Goal: Task Accomplishment & Management: Complete application form

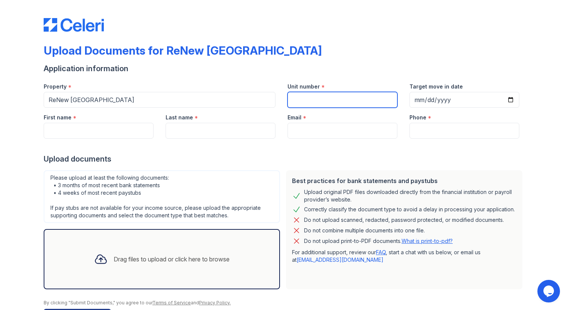
click at [360, 98] on input "Unit number" at bounding box center [343, 100] width 110 height 16
type input "1211"
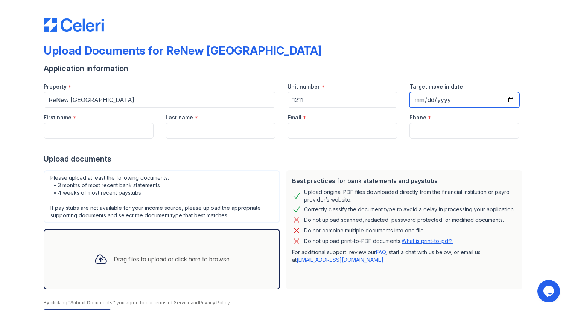
click at [459, 99] on input "Target move in date" at bounding box center [465, 100] width 110 height 16
type input "2025-11-01"
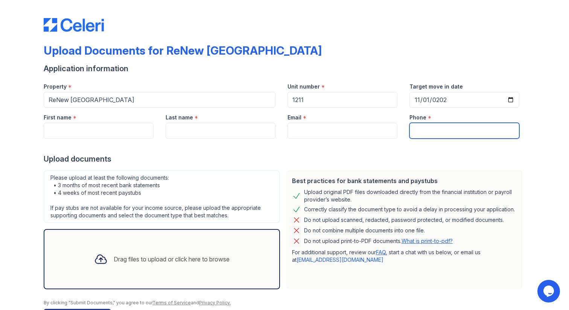
click at [437, 133] on input "Phone" at bounding box center [465, 131] width 110 height 16
type input "2248568434"
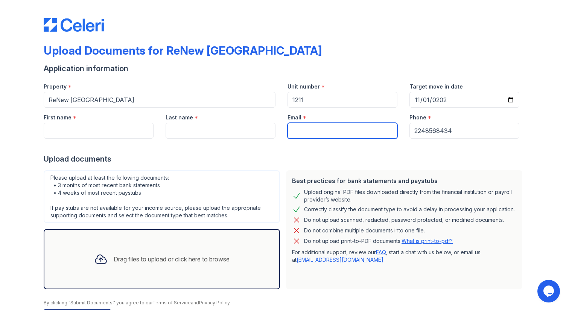
click at [343, 137] on input "Email" at bounding box center [343, 131] width 110 height 16
type input "lily.beaudion@gmail.com"
type input "Lily"
type input "Beaudion"
type input "lily.beaudion@gmail.com"
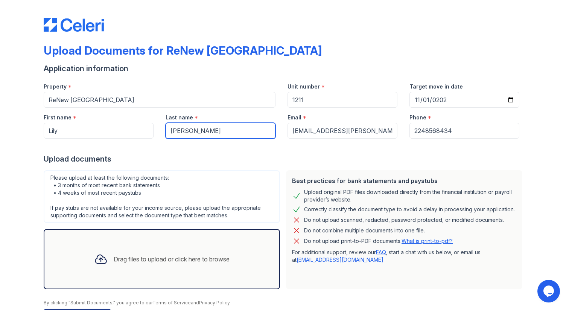
click at [204, 134] on input "Beaudion" at bounding box center [221, 131] width 110 height 16
type input "Beaudion"
click at [124, 122] on div "First name *" at bounding box center [99, 115] width 110 height 15
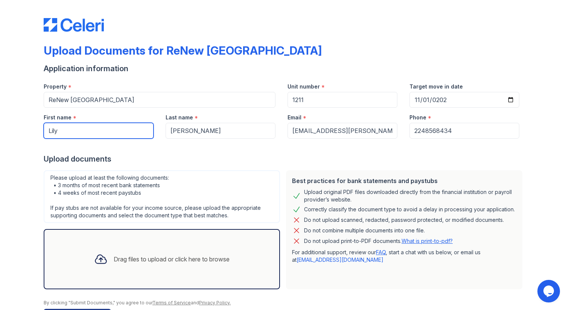
click at [124, 131] on input "Lily" at bounding box center [99, 131] width 110 height 16
type input "Lily"
click at [199, 253] on div "Drag files to upload or click here to browse" at bounding box center [162, 259] width 148 height 26
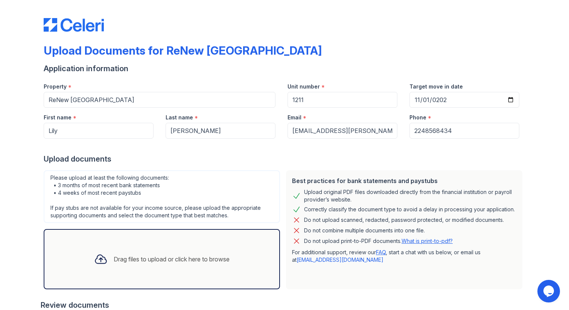
click at [198, 261] on div "Drag files to upload or click here to browse" at bounding box center [172, 259] width 116 height 9
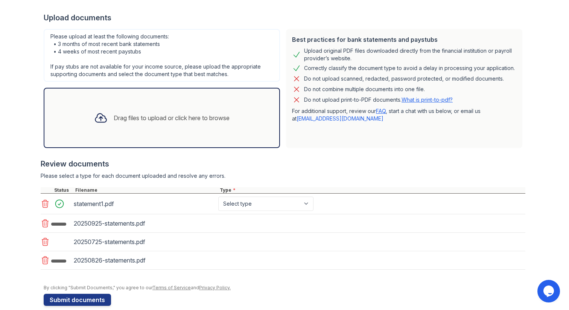
scroll to position [142, 0]
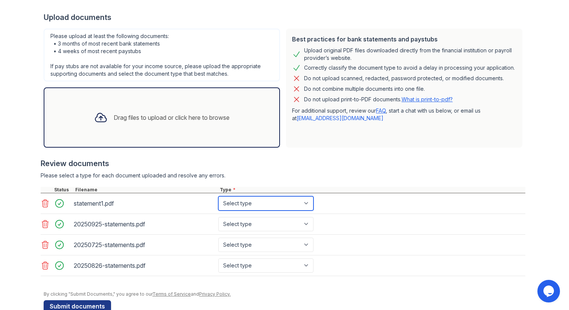
click at [249, 207] on select "Select type Paystub Bank Statement Offer Letter Tax Documents Benefit Award Let…" at bounding box center [265, 203] width 95 height 14
select select "bank_statement"
click at [218, 196] on select "Select type Paystub Bank Statement Offer Letter Tax Documents Benefit Award Let…" at bounding box center [265, 203] width 95 height 14
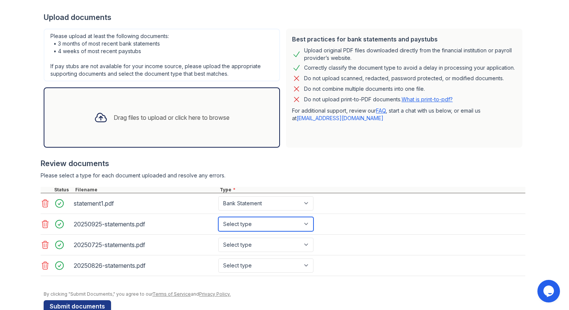
click at [257, 221] on select "Select type Paystub Bank Statement Offer Letter Tax Documents Benefit Award Let…" at bounding box center [265, 224] width 95 height 14
select select "paystub"
click at [218, 217] on select "Select type Paystub Bank Statement Offer Letter Tax Documents Benefit Award Let…" at bounding box center [265, 224] width 95 height 14
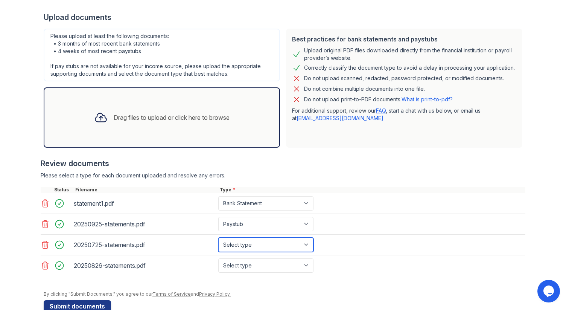
click at [256, 238] on select "Select type Paystub Bank Statement Offer Letter Tax Documents Benefit Award Let…" at bounding box center [265, 245] width 95 height 14
select select "paystub"
click at [218, 238] on select "Select type Paystub Bank Statement Offer Letter Tax Documents Benefit Award Let…" at bounding box center [265, 245] width 95 height 14
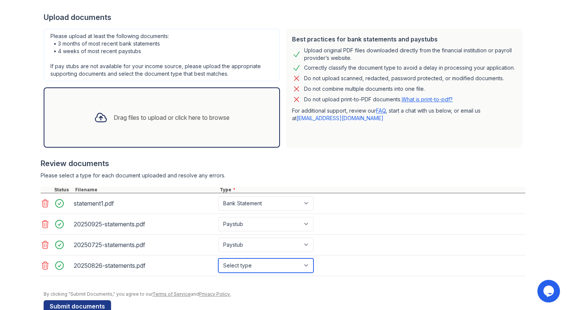
click at [256, 261] on select "Select type Paystub Bank Statement Offer Letter Tax Documents Benefit Award Let…" at bounding box center [265, 265] width 95 height 14
select select "paystub"
click at [218, 258] on select "Select type Paystub Bank Statement Offer Letter Tax Documents Benefit Award Let…" at bounding box center [265, 265] width 95 height 14
click at [150, 109] on div "Drag files to upload or click here to browse" at bounding box center [162, 118] width 148 height 26
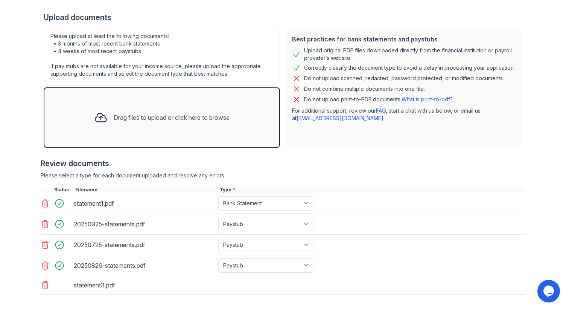
click at [156, 113] on div "Drag files to upload or click here to browse" at bounding box center [172, 117] width 116 height 9
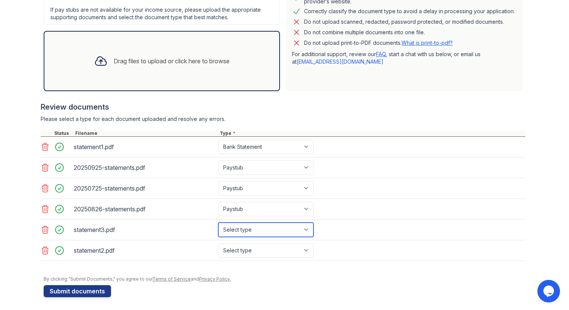
click at [245, 229] on select "Select type Paystub Bank Statement Offer Letter Tax Documents Benefit Award Let…" at bounding box center [265, 230] width 95 height 14
select select "bank_statement"
click at [218, 223] on select "Select type Paystub Bank Statement Offer Letter Tax Documents Benefit Award Let…" at bounding box center [265, 230] width 95 height 14
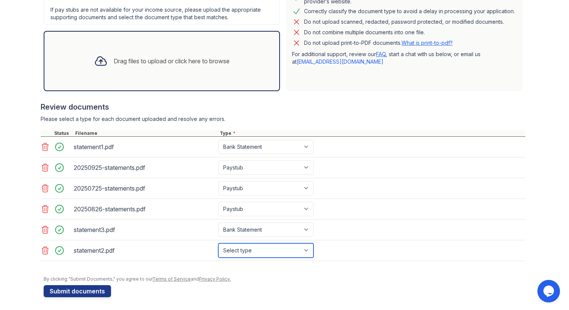
click at [253, 250] on select "Select type Paystub Bank Statement Offer Letter Tax Documents Benefit Award Let…" at bounding box center [265, 250] width 95 height 14
select select "bank_statement"
click at [218, 243] on select "Select type Paystub Bank Statement Offer Letter Tax Documents Benefit Award Let…" at bounding box center [265, 250] width 95 height 14
click at [338, 283] on form "Application information Property * ReNew Wheaton Center Unit number * 1211 Targ…" at bounding box center [285, 81] width 482 height 432
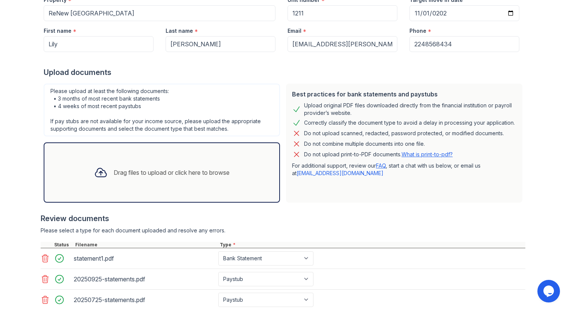
scroll to position [200, 0]
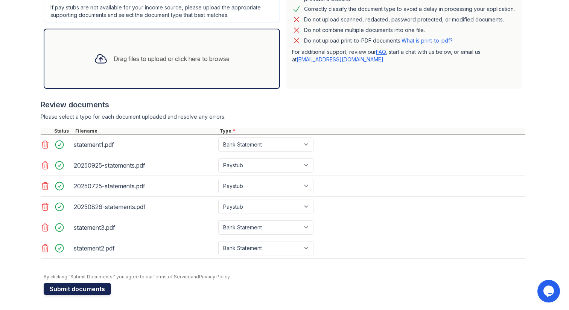
click at [93, 291] on button "Submit documents" at bounding box center [77, 289] width 67 height 12
